Goal: Submit feedback/report problem: Submit feedback/report problem

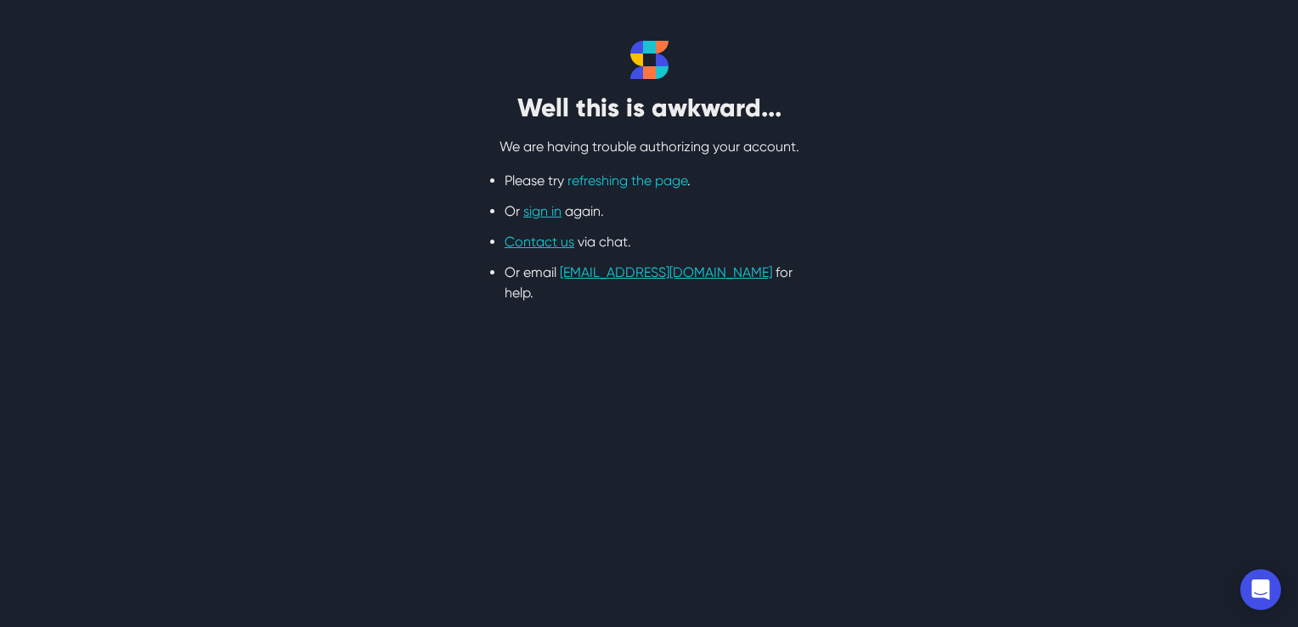
click at [635, 182] on link "refreshing the page" at bounding box center [627, 180] width 120 height 16
click at [543, 213] on link "sign in" at bounding box center [542, 211] width 38 height 16
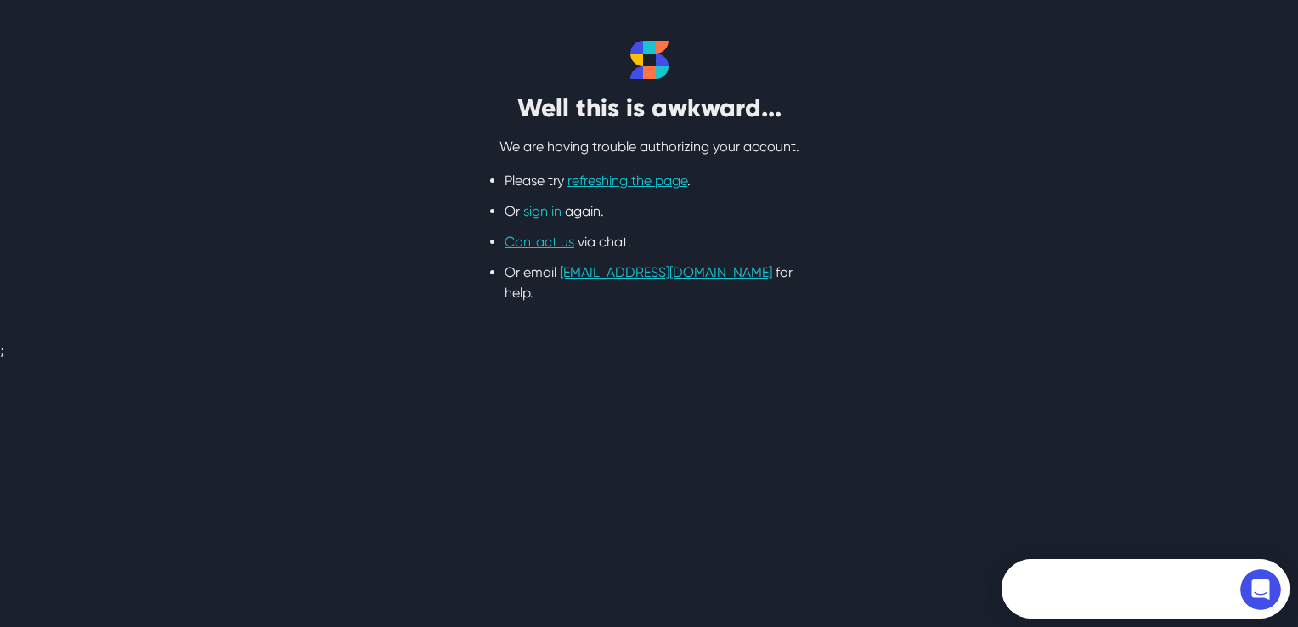
click at [539, 212] on link "sign in" at bounding box center [542, 211] width 38 height 16
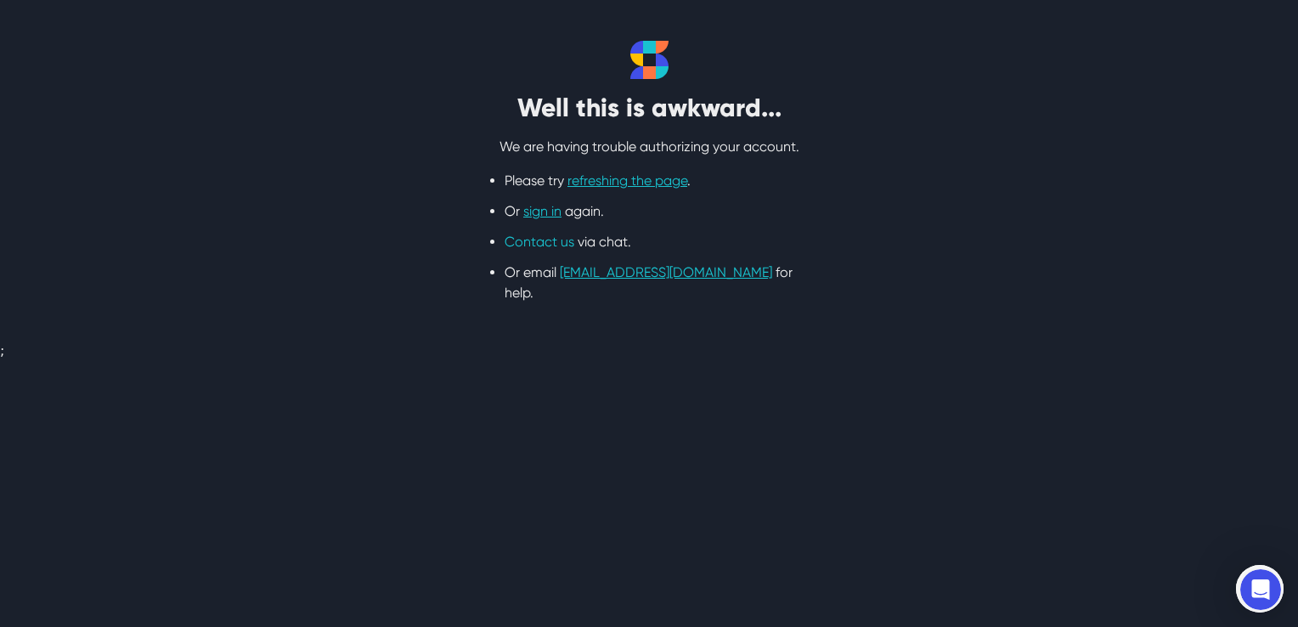
click at [539, 236] on link "Contact us" at bounding box center [540, 242] width 70 height 16
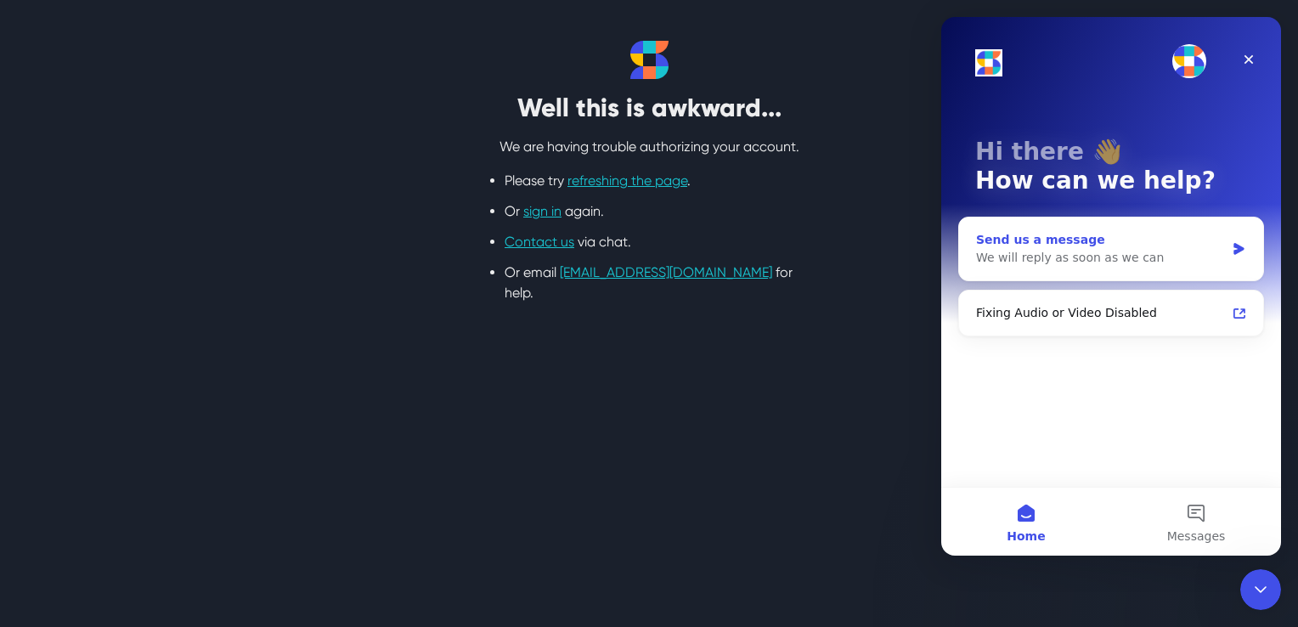
click at [1175, 258] on div "We will reply as soon as we can" at bounding box center [1100, 258] width 249 height 18
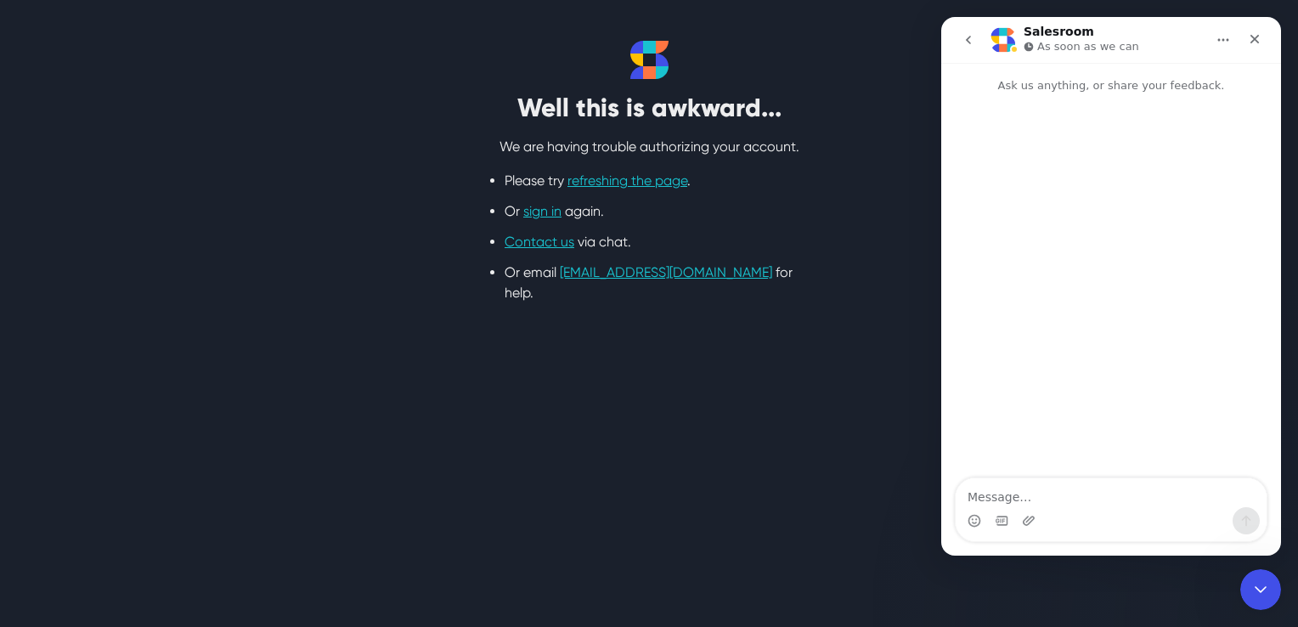
click at [1155, 492] on textarea "Message…" at bounding box center [1111, 492] width 311 height 29
type textarea "No esta abriendo correctamente la sala de la videollamada"
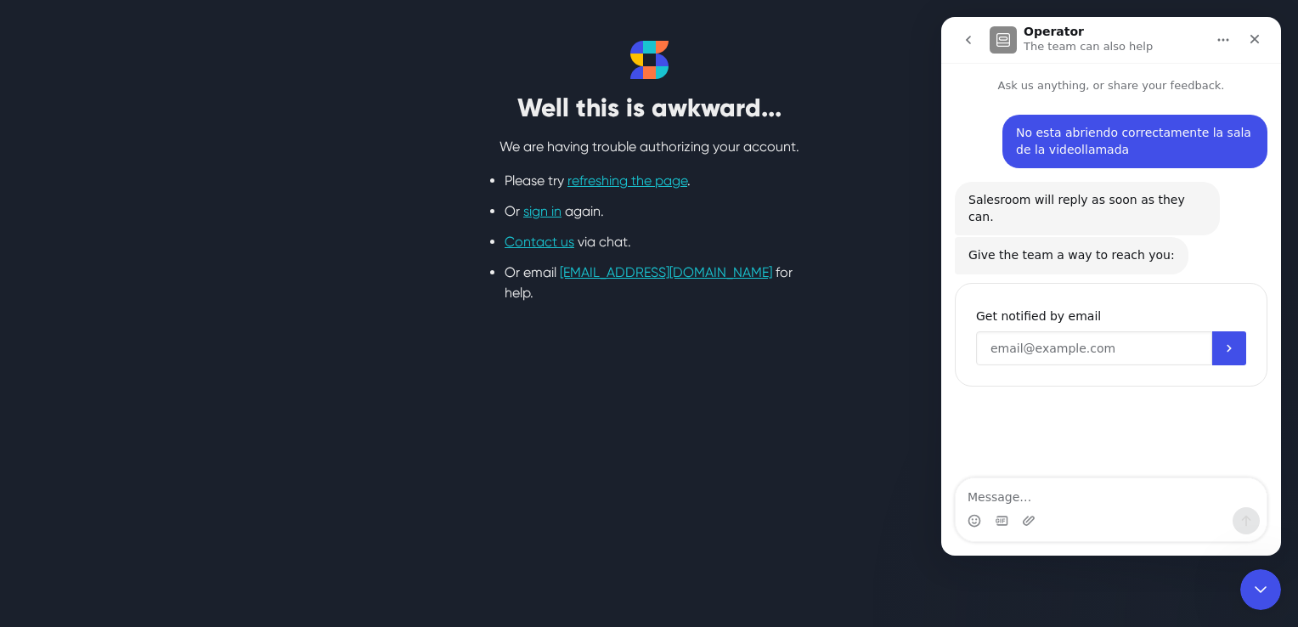
click at [1152, 347] on input "Enter your email" at bounding box center [1094, 348] width 236 height 34
type input "[EMAIL_ADDRESS][DOMAIN_NAME]"
click at [1239, 339] on button "Submit" at bounding box center [1229, 348] width 34 height 34
click at [1256, 42] on icon "Close" at bounding box center [1255, 39] width 14 height 14
